Goal: Task Accomplishment & Management: Use online tool/utility

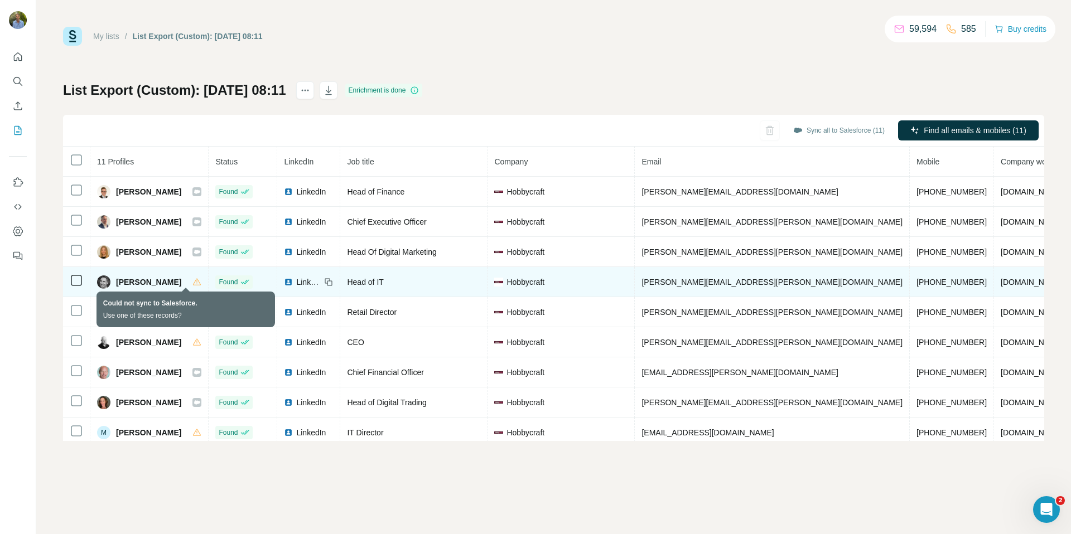
click at [192, 284] on icon at bounding box center [196, 282] width 9 height 9
click at [193, 284] on icon at bounding box center [197, 281] width 8 height 7
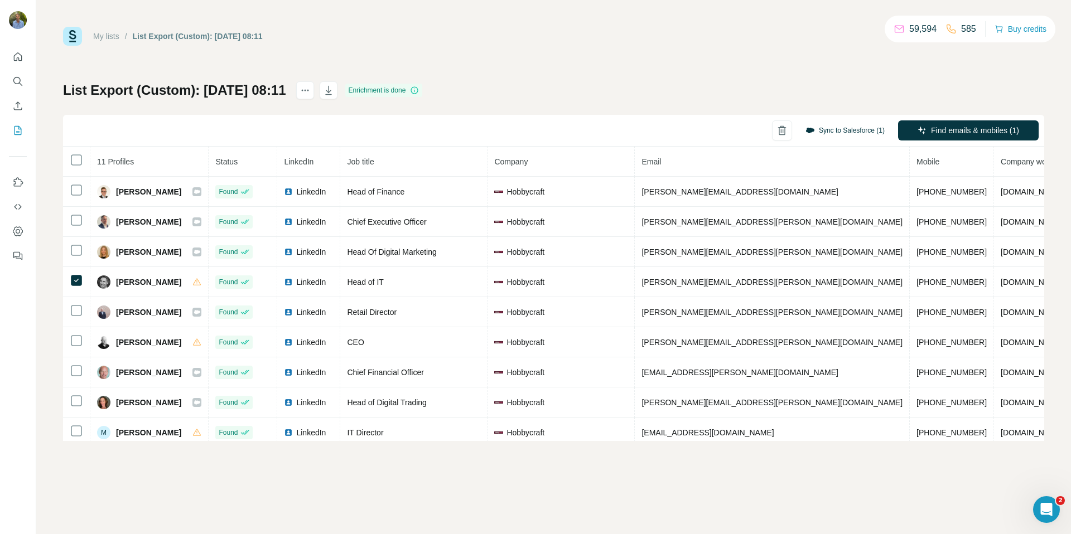
click at [819, 135] on button "Sync to Salesforce (1)" at bounding box center [844, 130] width 95 height 17
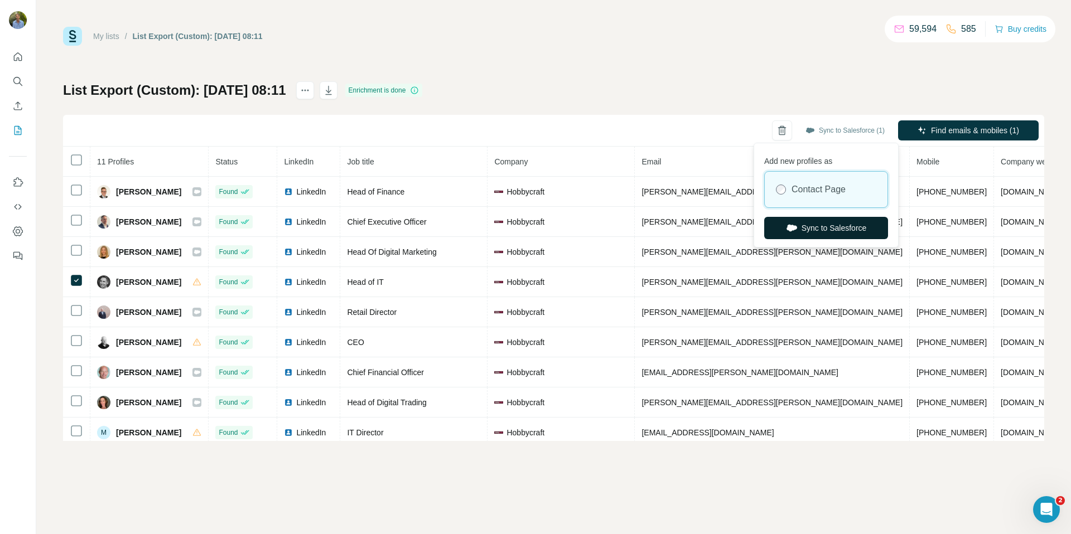
click at [829, 231] on button "Sync to Salesforce" at bounding box center [826, 228] width 124 height 22
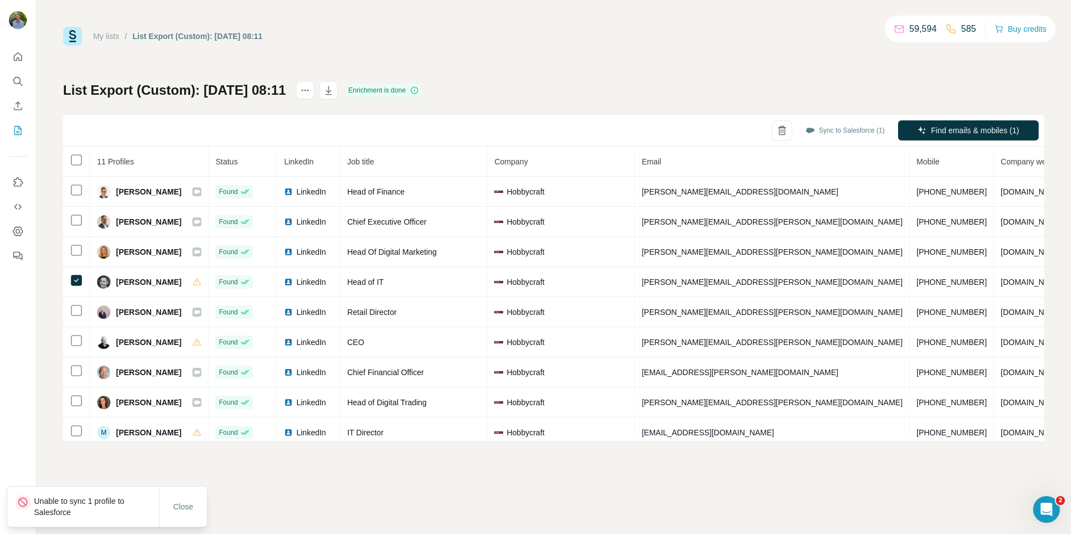
click at [62, 510] on p "Unable to sync 1 profile to Salesforce" at bounding box center [96, 507] width 125 height 22
